Goal: Information Seeking & Learning: Check status

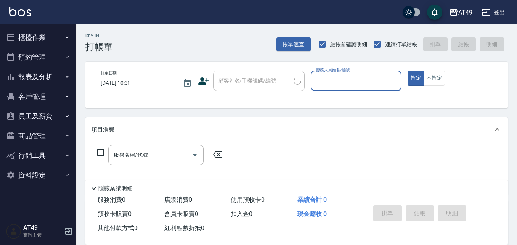
click at [64, 39] on icon "button" at bounding box center [67, 37] width 6 height 6
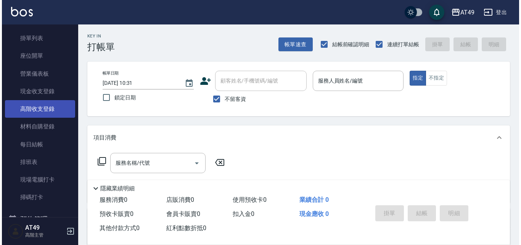
scroll to position [76, 0]
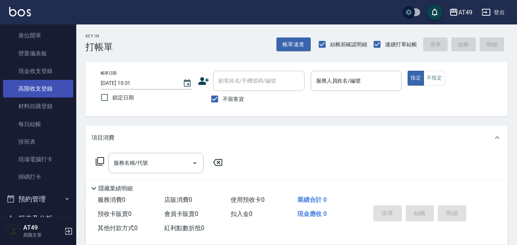
click at [41, 160] on link "現場電腦打卡" at bounding box center [38, 159] width 70 height 18
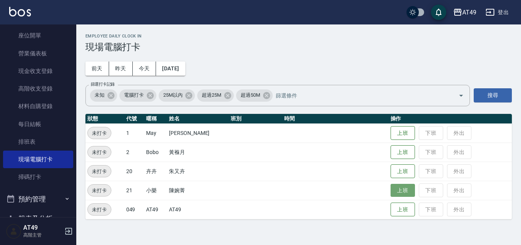
click at [405, 191] on button "上班" at bounding box center [403, 190] width 24 height 13
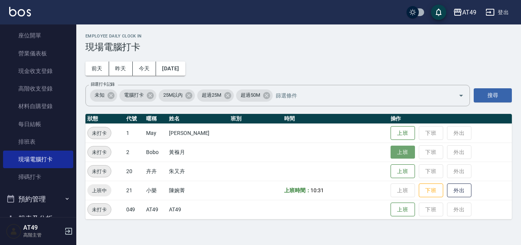
click at [396, 151] on button "上班" at bounding box center [403, 151] width 24 height 13
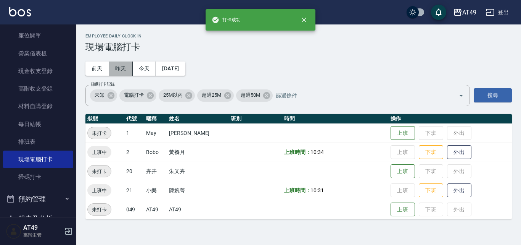
click at [118, 68] on button "昨天" at bounding box center [121, 68] width 24 height 14
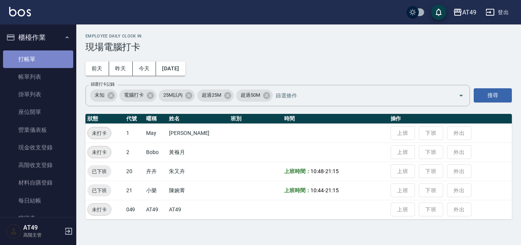
click at [42, 63] on link "打帳單" at bounding box center [38, 59] width 70 height 18
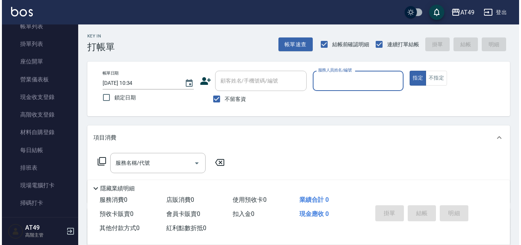
scroll to position [153, 0]
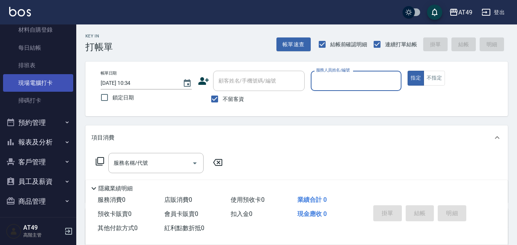
click at [50, 82] on link "現場電腦打卡" at bounding box center [38, 83] width 70 height 18
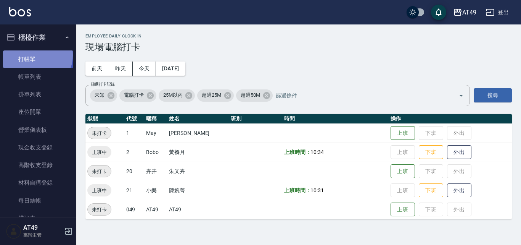
click at [37, 55] on link "打帳單" at bounding box center [38, 59] width 70 height 18
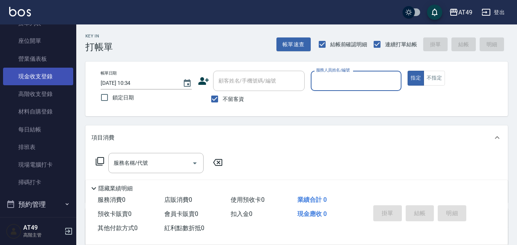
scroll to position [153, 0]
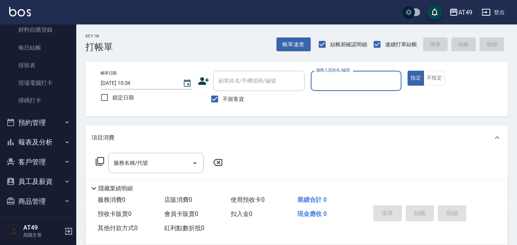
click at [28, 135] on button "報表及分析" at bounding box center [38, 142] width 70 height 20
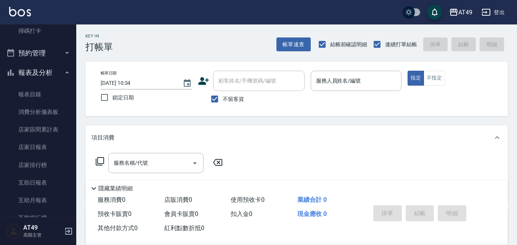
scroll to position [382, 0]
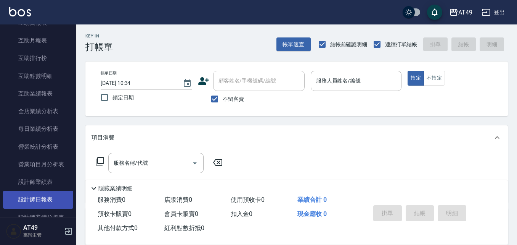
click at [26, 196] on link "設計師日報表" at bounding box center [38, 199] width 70 height 18
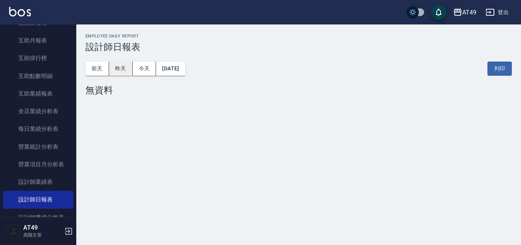
click at [113, 66] on button "昨天" at bounding box center [121, 68] width 24 height 14
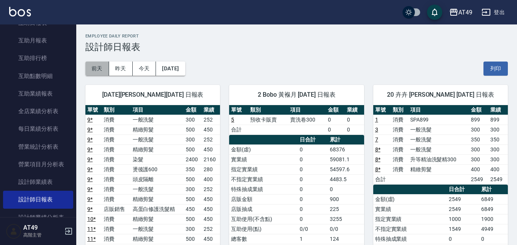
click at [97, 72] on button "前天" at bounding box center [97, 68] width 24 height 14
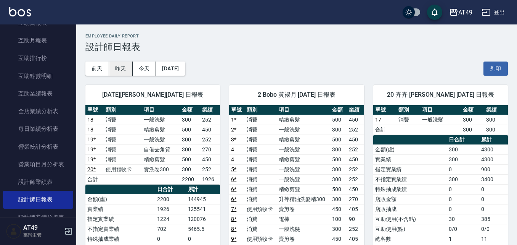
click at [115, 64] on button "昨天" at bounding box center [121, 68] width 24 height 14
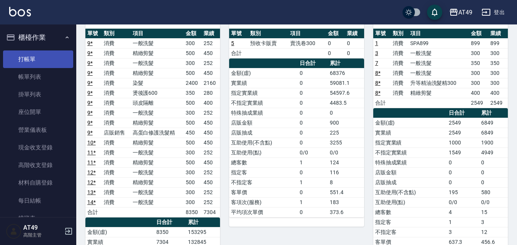
click at [34, 66] on link "打帳單" at bounding box center [38, 59] width 70 height 18
